Goal: Transaction & Acquisition: Purchase product/service

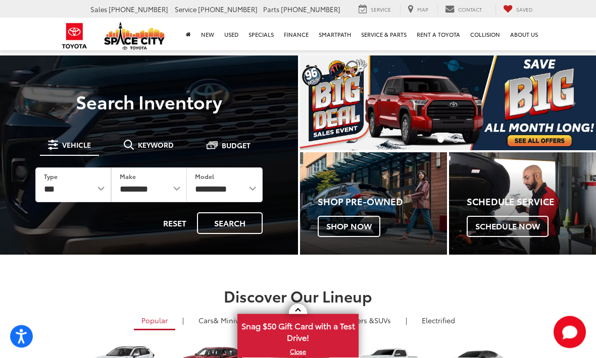
scroll to position [41, 0]
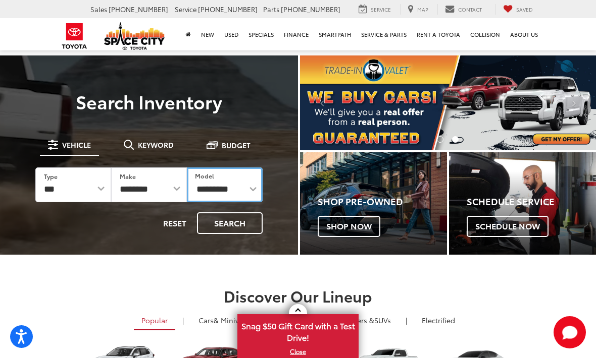
click at [234, 189] on select "**********" at bounding box center [225, 185] width 76 height 35
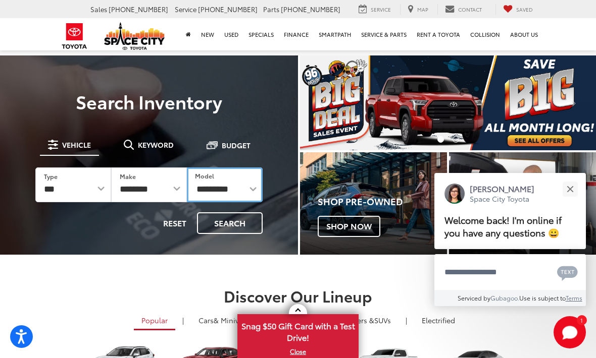
select select "**********"
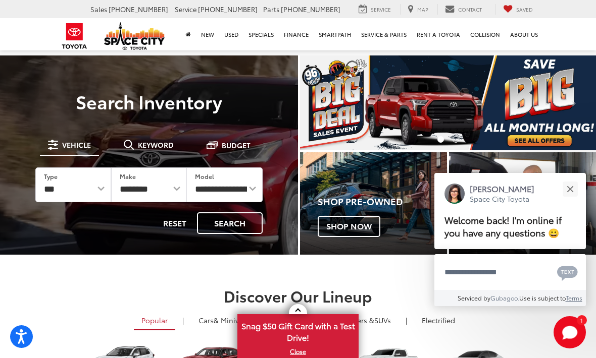
click at [220, 224] on button "Search" at bounding box center [230, 224] width 66 height 22
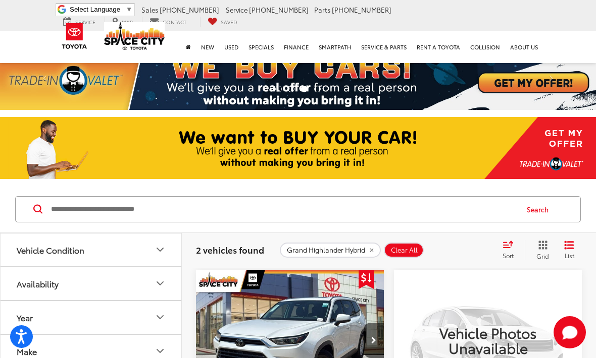
click at [567, 238] on div "2 vehicles found Grand Highlander Hybrid Clear All + 0 test Sort Price: High to…" at bounding box center [389, 250] width 414 height 36
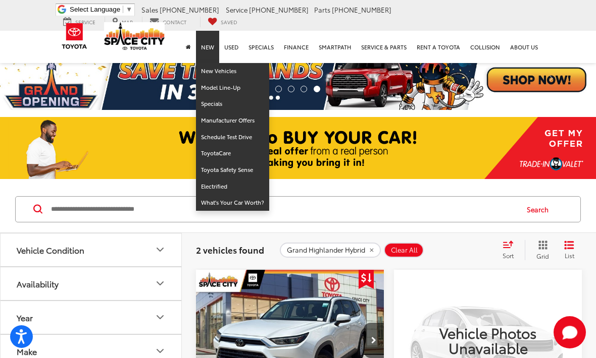
click at [193, 64] on img at bounding box center [298, 80] width 596 height 60
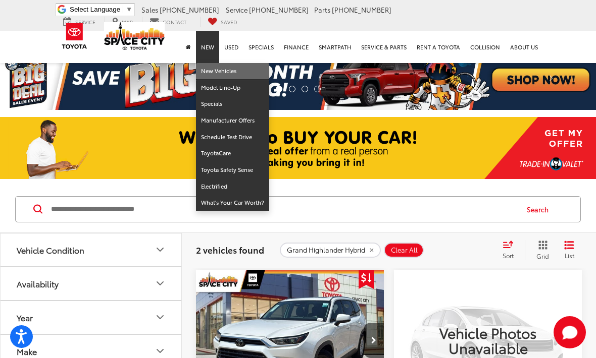
click at [211, 76] on link "New Vehicles" at bounding box center [232, 71] width 73 height 17
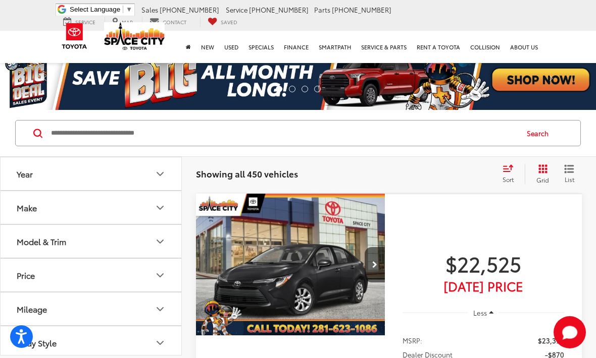
click at [53, 178] on button "Year" at bounding box center [92, 174] width 182 height 33
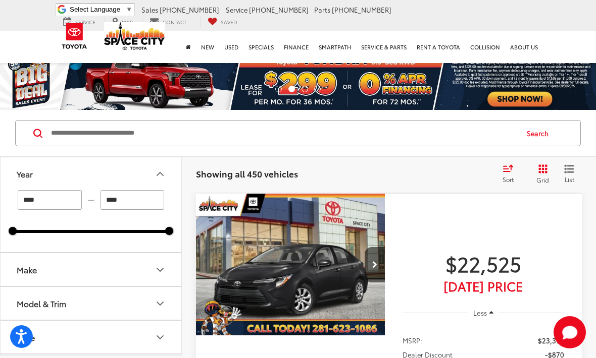
click at [57, 272] on button "Make" at bounding box center [92, 269] width 182 height 33
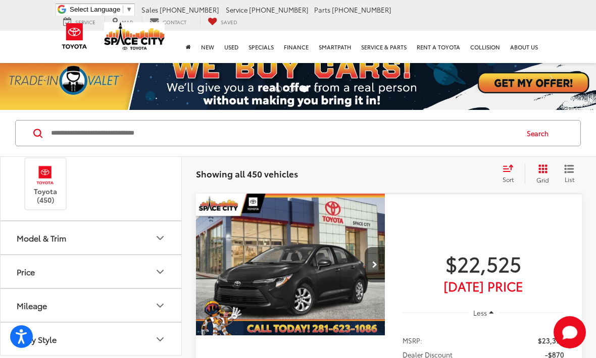
scroll to position [128, 0]
click at [48, 241] on div "Model & Trim" at bounding box center [41, 241] width 49 height 10
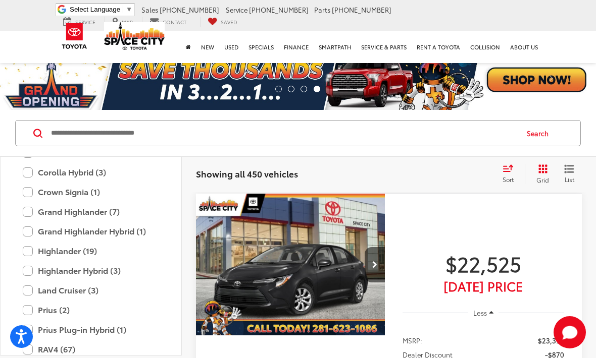
scroll to position [411, 0]
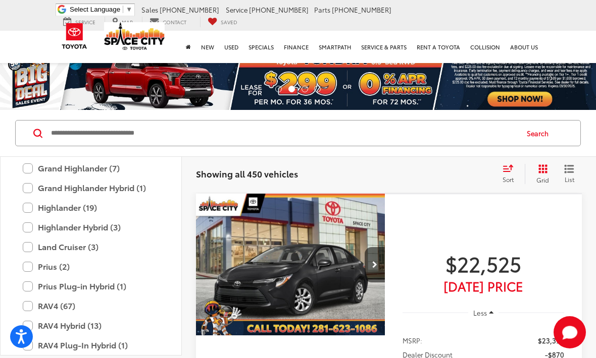
click at [33, 193] on label "Grand Highlander Hybrid (1)" at bounding box center [91, 188] width 136 height 18
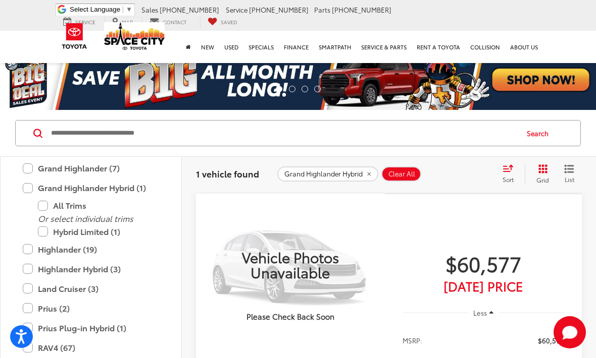
click at [30, 165] on label "Grand Highlander (7)" at bounding box center [91, 169] width 136 height 18
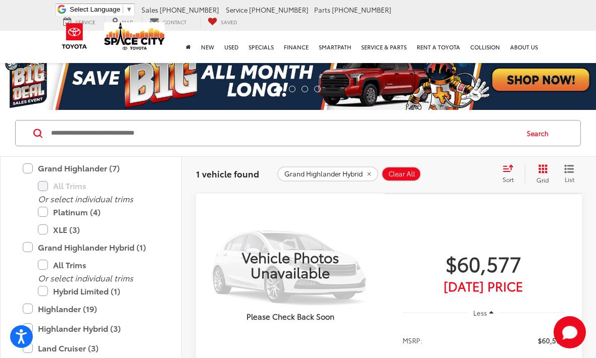
type input "****"
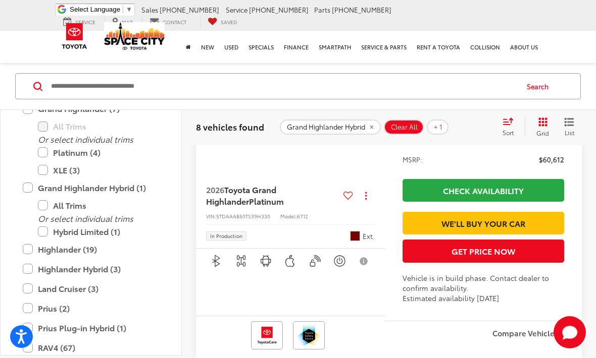
scroll to position [2297, 0]
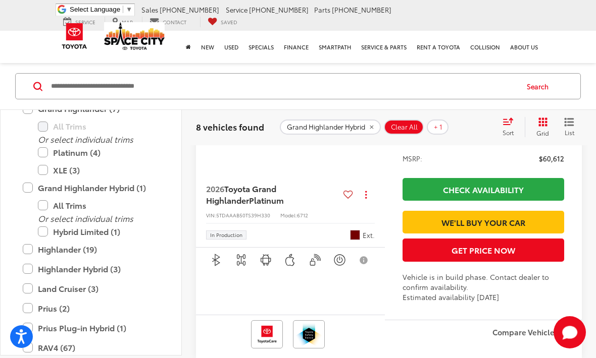
click at [67, 268] on label "Highlander Hybrid (3)" at bounding box center [91, 270] width 136 height 18
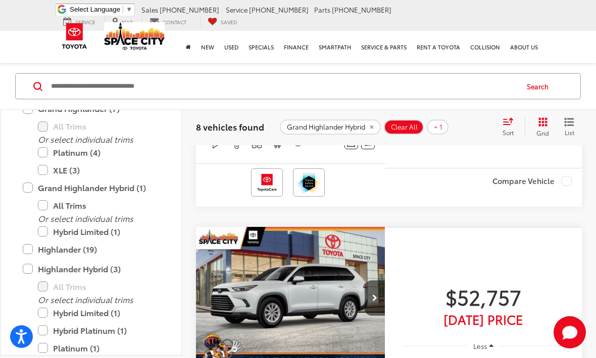
scroll to position [47, 0]
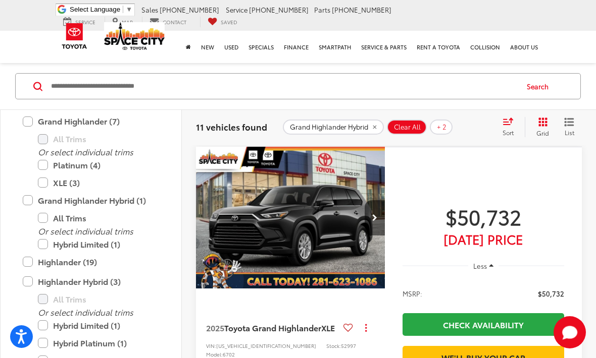
click at [555, 287] on ul "MSRP: $50,732" at bounding box center [483, 293] width 182 height 31
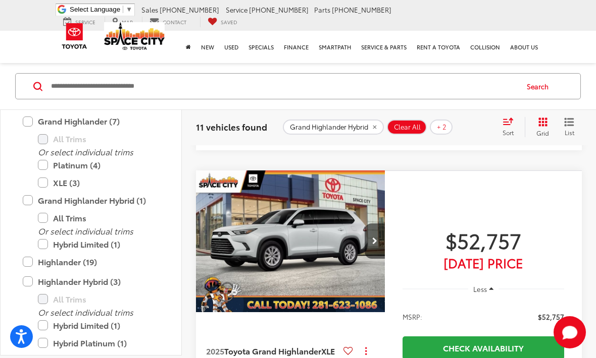
scroll to position [1063, 0]
